Goal: Download file/media

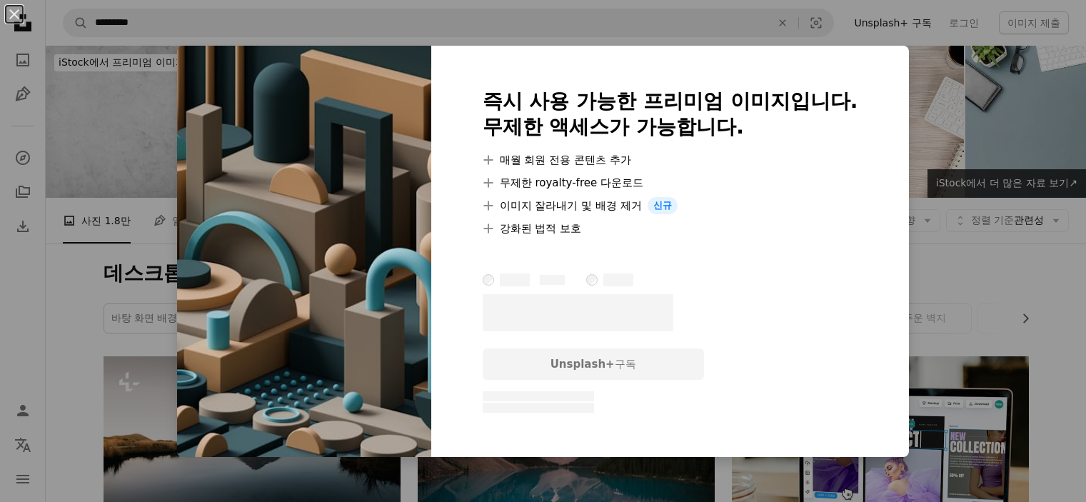
scroll to position [1011, 0]
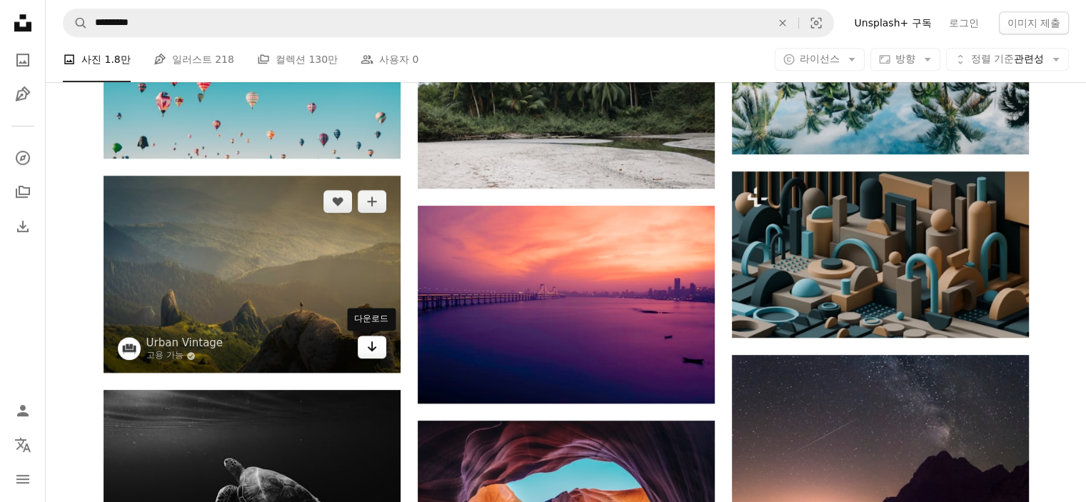
click at [370, 343] on icon "Arrow pointing down" at bounding box center [371, 346] width 11 height 17
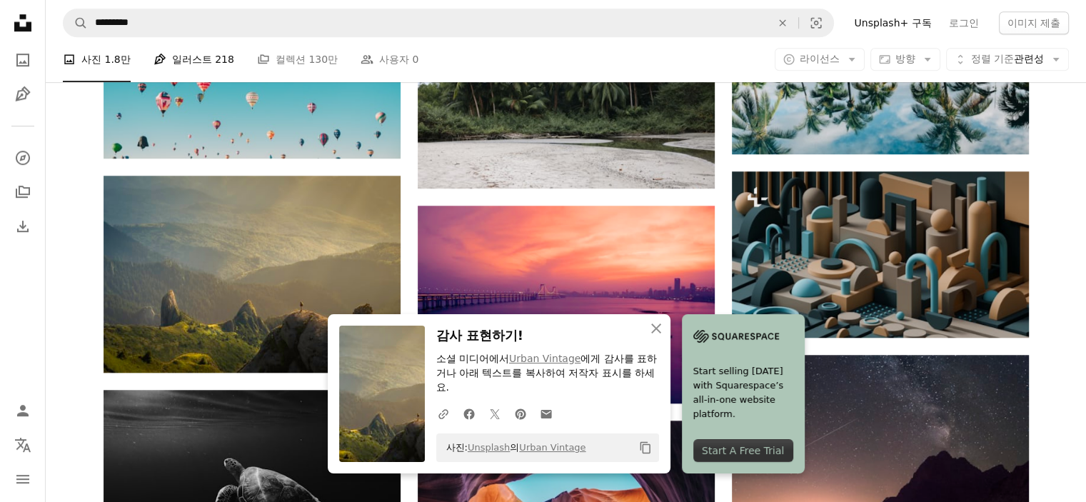
click at [215, 62] on span "218" at bounding box center [224, 60] width 19 height 16
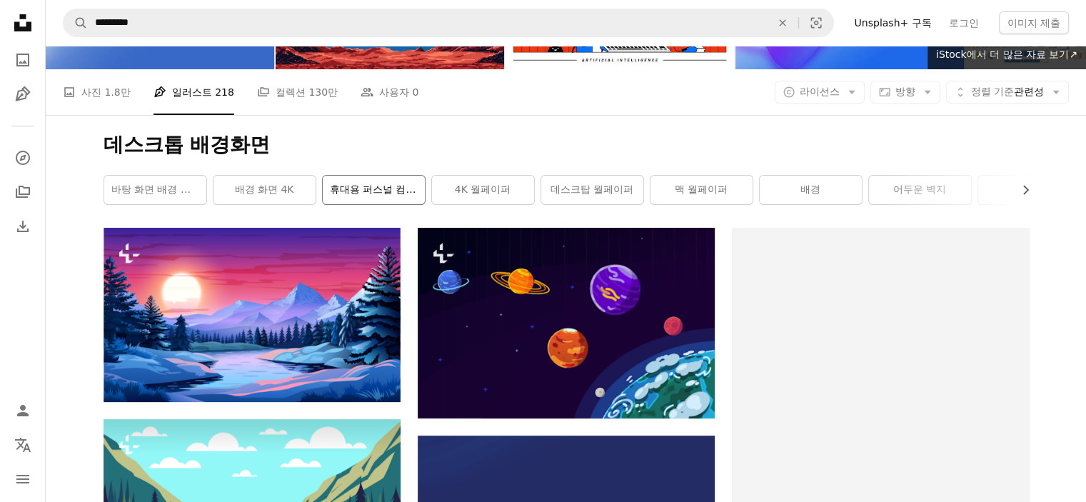
scroll to position [71, 0]
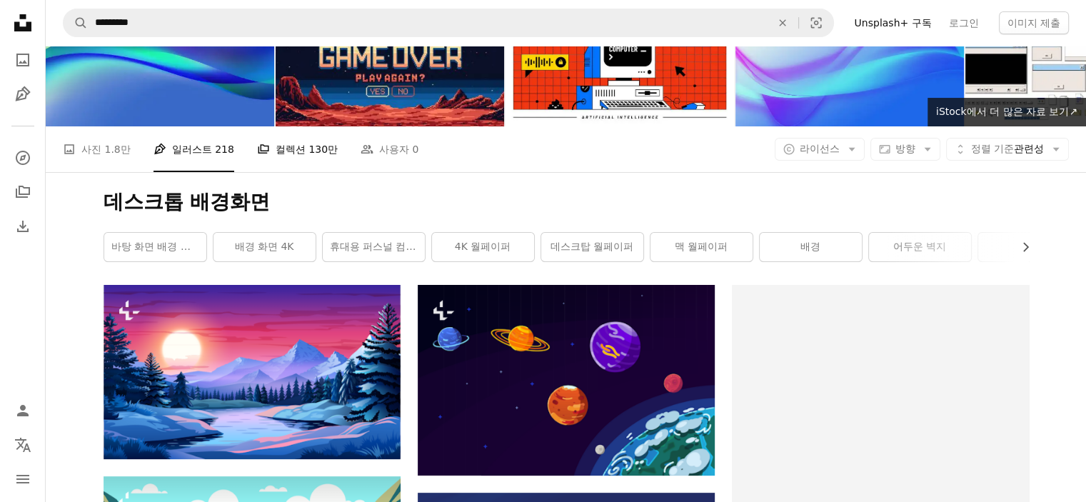
click at [296, 158] on link "A stack of folders 컬렉션 130만" at bounding box center [297, 149] width 81 height 46
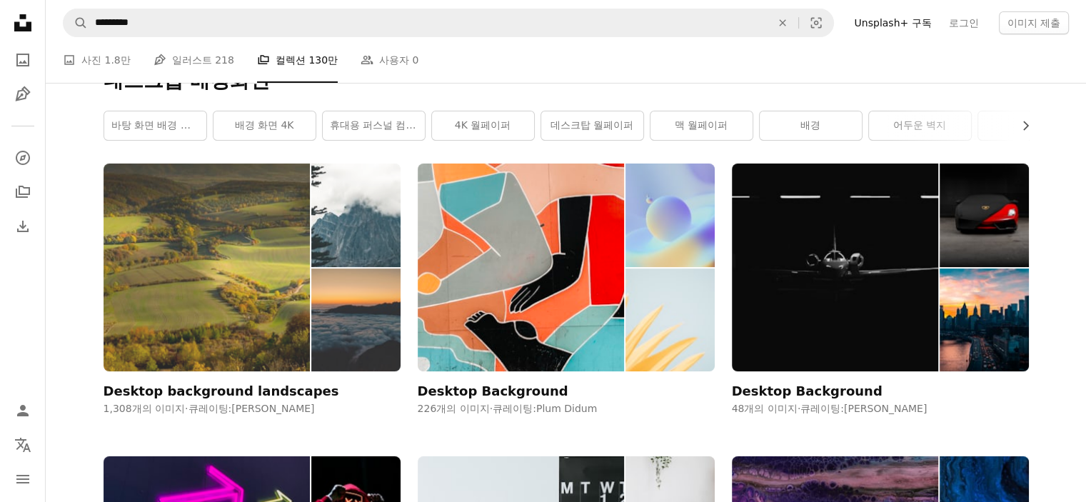
scroll to position [214, 0]
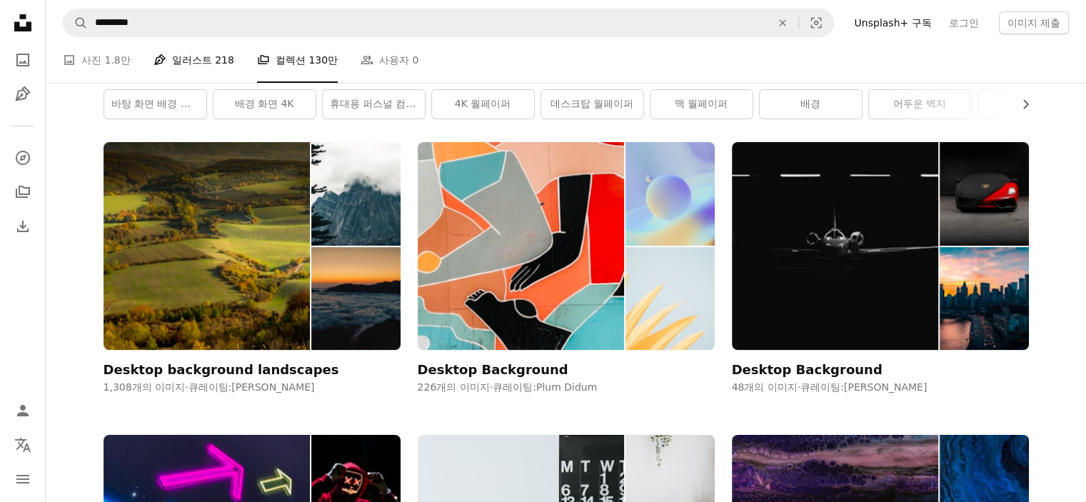
click at [193, 59] on link "Pen Tool 일러스트 218" at bounding box center [194, 60] width 81 height 46
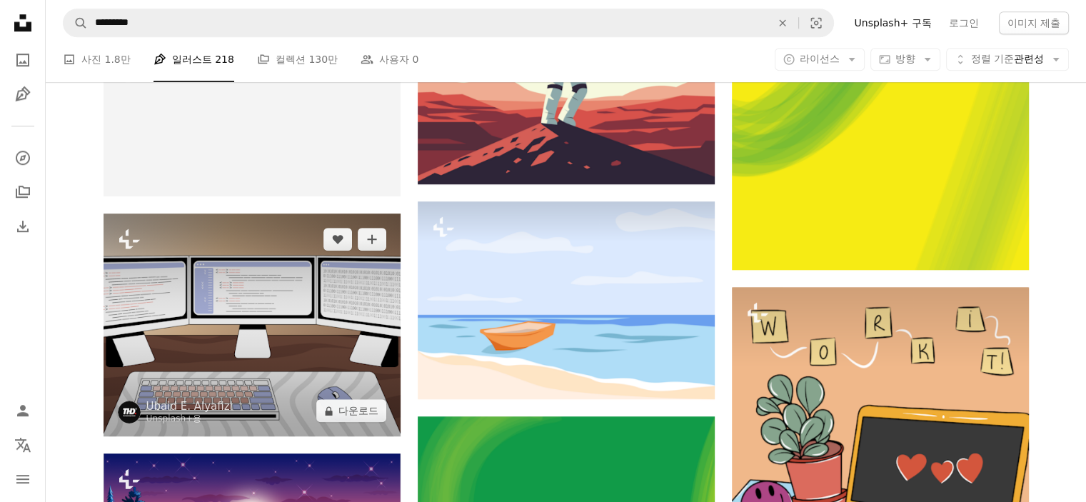
scroll to position [1214, 0]
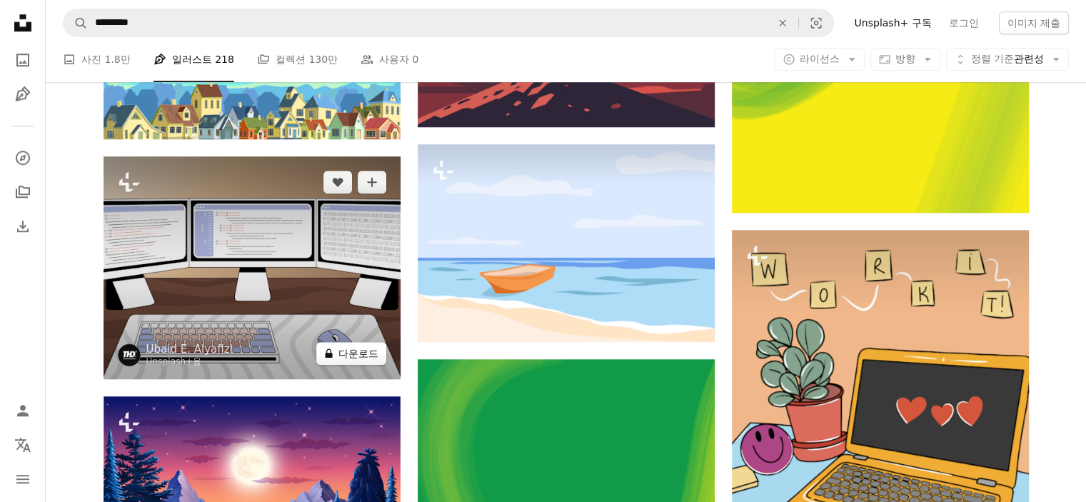
click at [361, 357] on button "A lock 다운로드" at bounding box center [351, 353] width 70 height 23
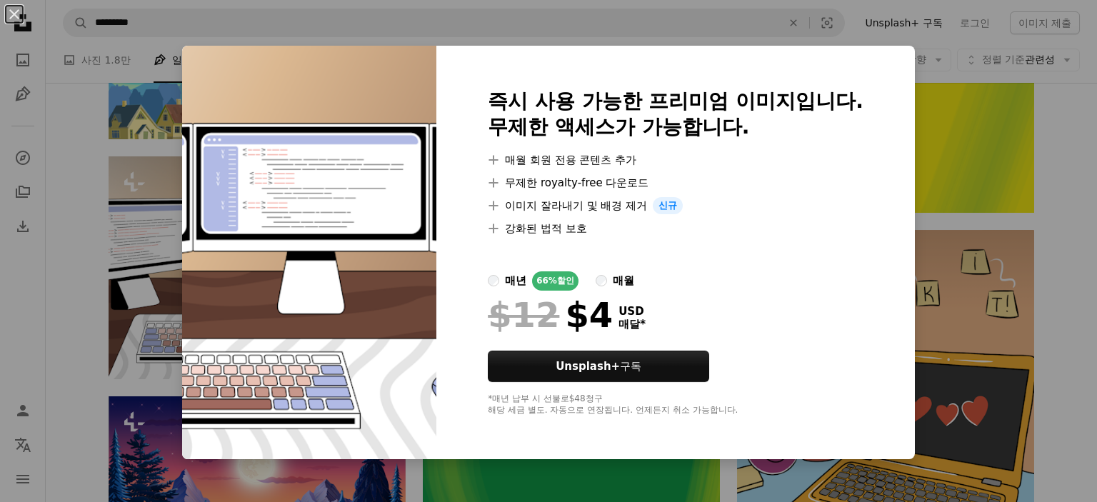
click at [972, 128] on div "An X shape 즉시 사용 가능한 프리미엄 이미지입니다. 무제한 액세스가 가능합니다. A plus sign 매월 회원 전용 콘텐츠 추가 A…" at bounding box center [548, 251] width 1097 height 502
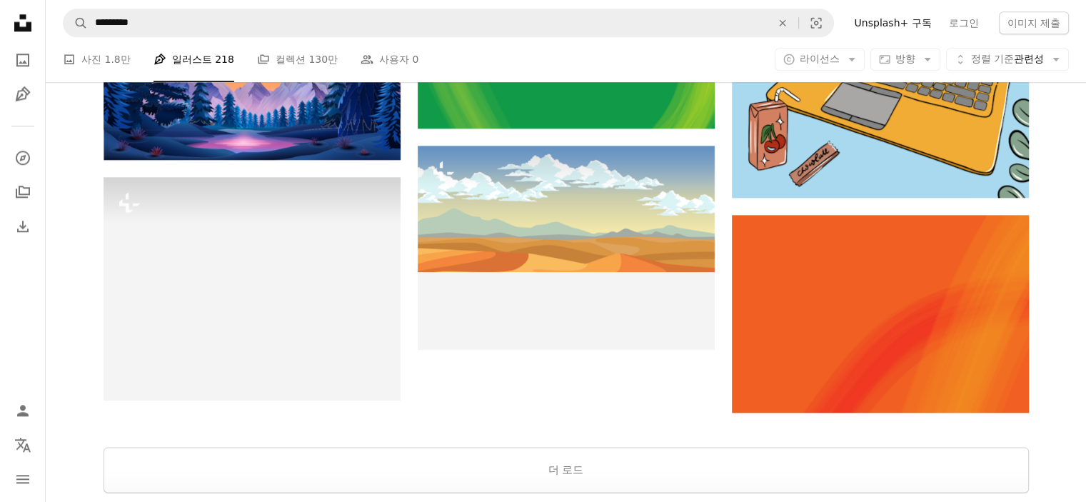
scroll to position [1857, 0]
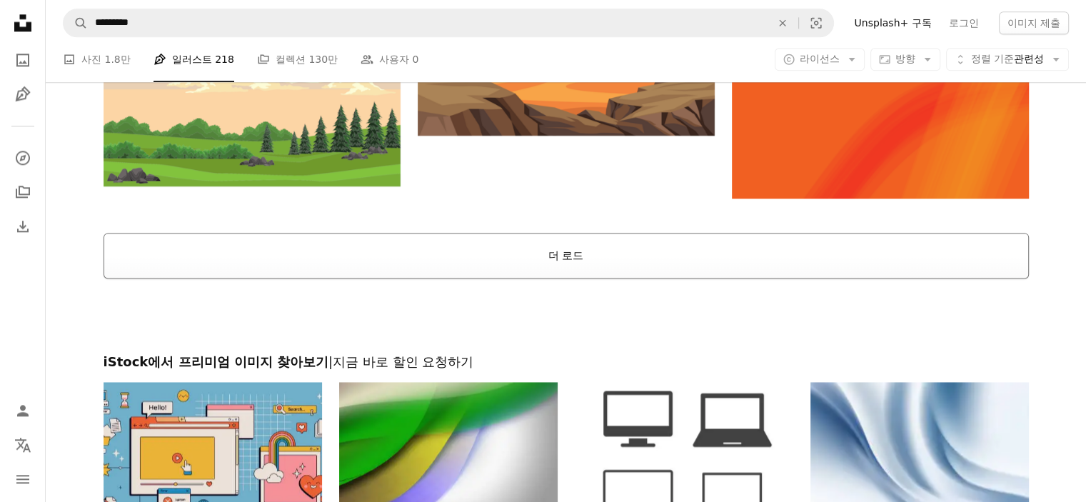
click at [629, 263] on button "더 로드" at bounding box center [567, 256] width 926 height 46
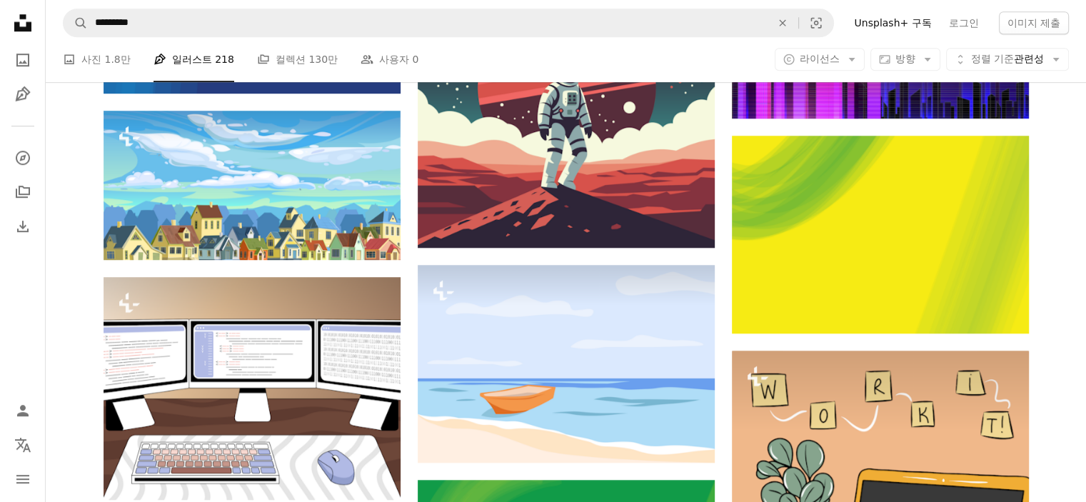
scroll to position [1071, 0]
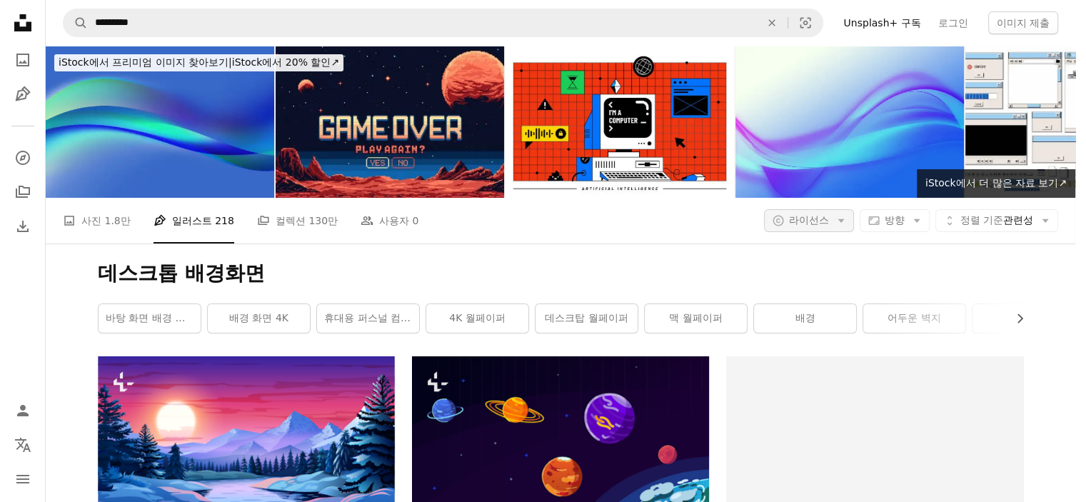
click at [816, 214] on span "라이선스" at bounding box center [809, 219] width 40 height 11
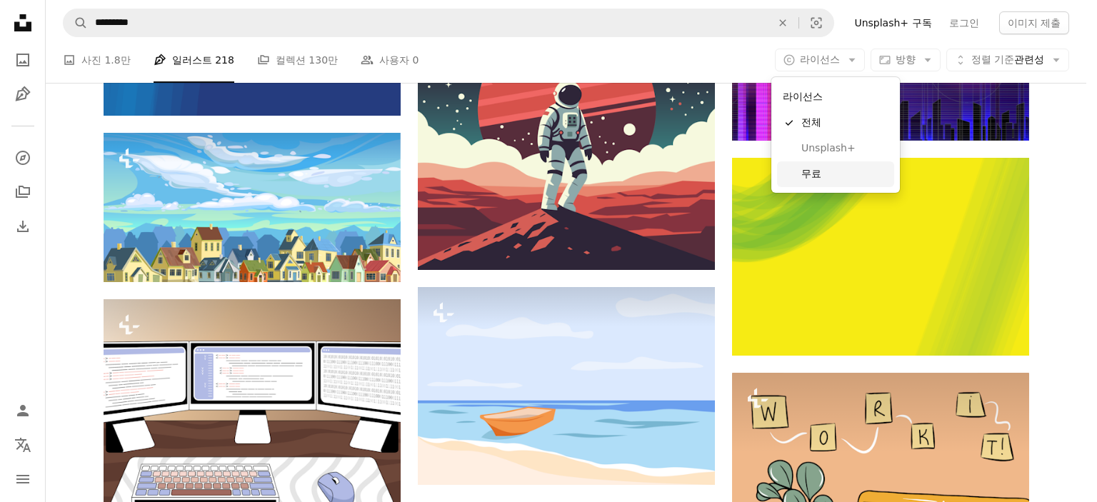
click at [816, 170] on span "무료" at bounding box center [844, 174] width 87 height 14
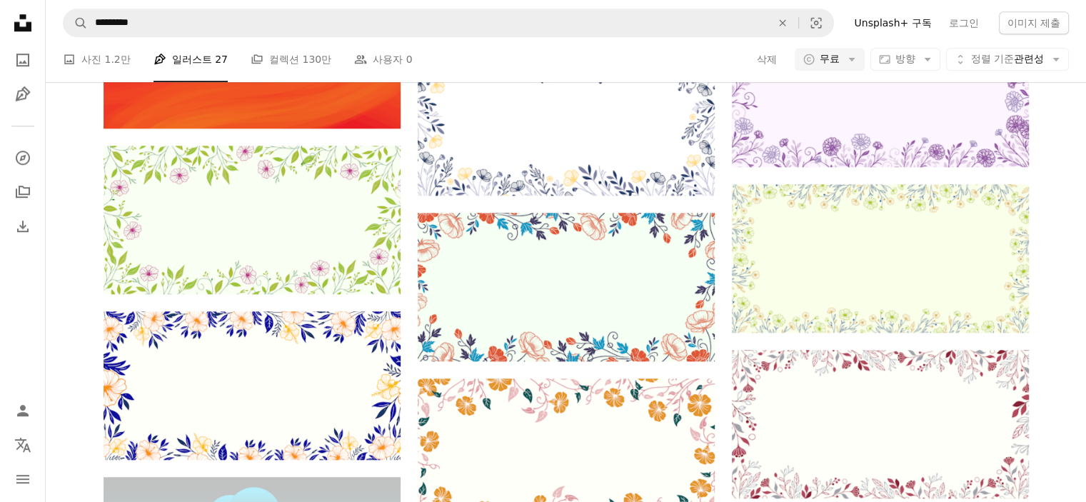
scroll to position [1643, 0]
drag, startPoint x: 569, startPoint y: 284, endPoint x: 1044, endPoint y: 314, distance: 475.2
click at [109, 60] on span "1.2만" at bounding box center [117, 60] width 26 height 16
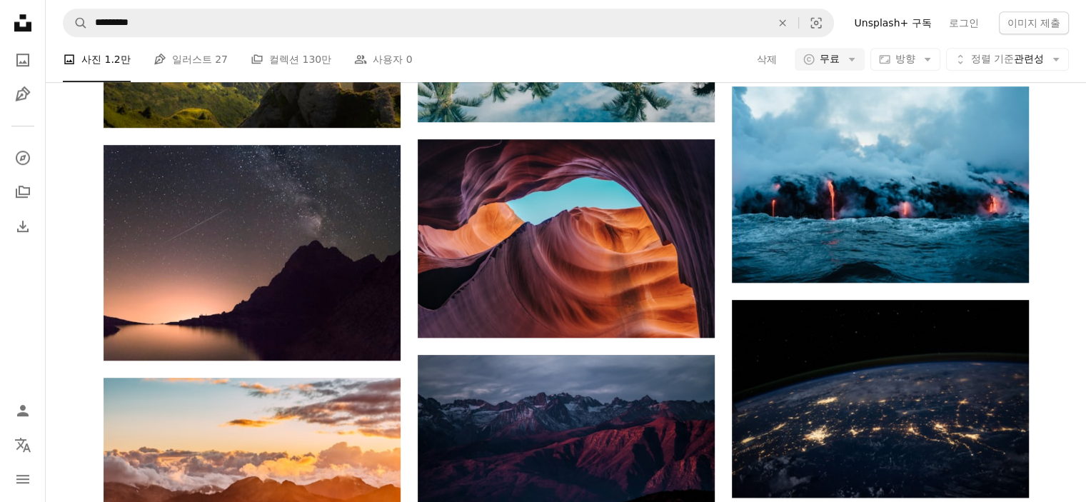
scroll to position [1857, 0]
